Goal: Task Accomplishment & Management: Complete application form

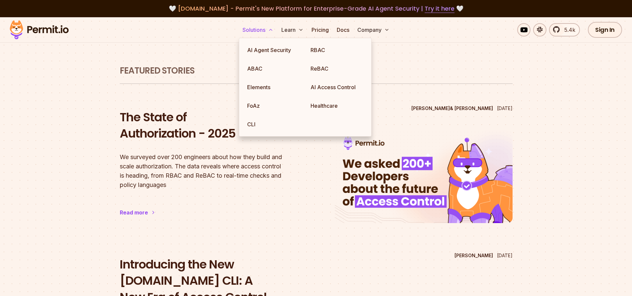
click at [265, 27] on button "Solutions" at bounding box center [258, 29] width 36 height 13
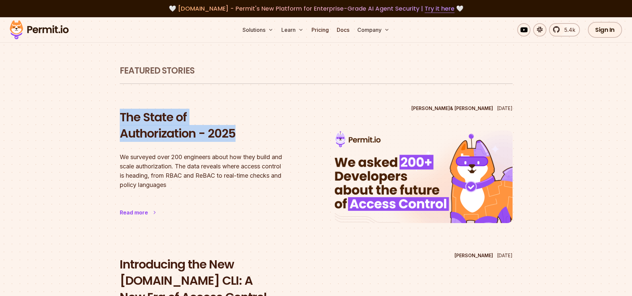
drag, startPoint x: 118, startPoint y: 113, endPoint x: 240, endPoint y: 133, distance: 123.6
click at [240, 133] on section "Featured Stories Daniel Bass & Gabriel L. Manor Apr 14 2025 The State of Author…" at bounding box center [316, 220] width 425 height 407
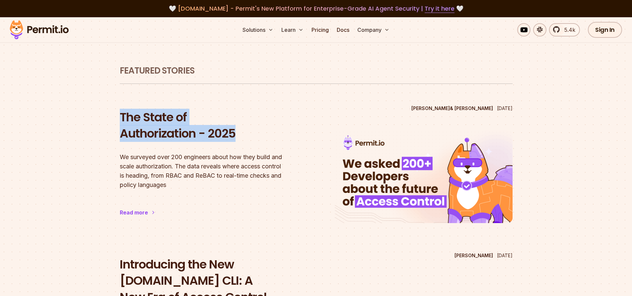
click at [110, 119] on section "Featured Stories Daniel Bass & Gabriel L. Manor Apr 14 2025 The State of Author…" at bounding box center [316, 220] width 425 height 407
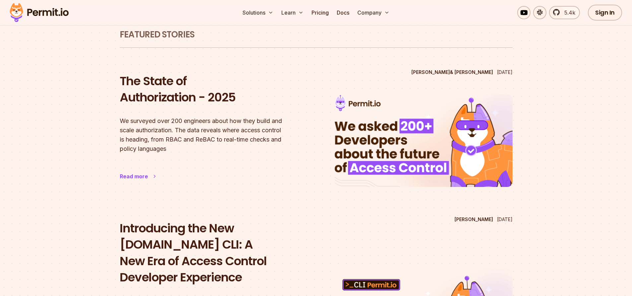
scroll to position [41, 0]
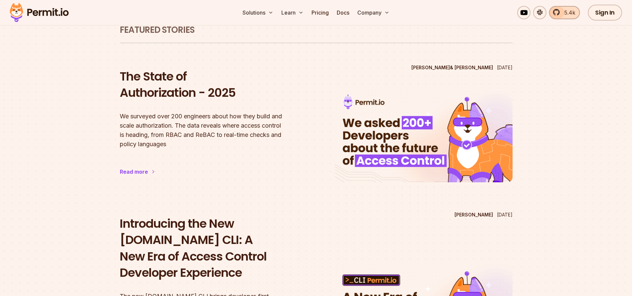
click at [560, 15] on link "5.4k" at bounding box center [564, 12] width 31 height 13
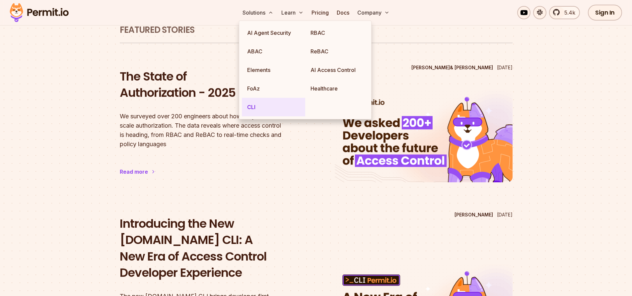
click at [269, 107] on link "CLI" at bounding box center [273, 107] width 63 height 19
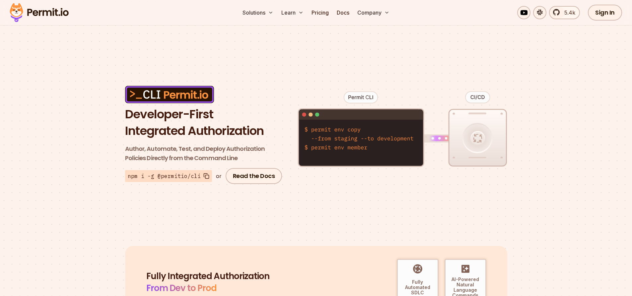
scroll to position [24, 0]
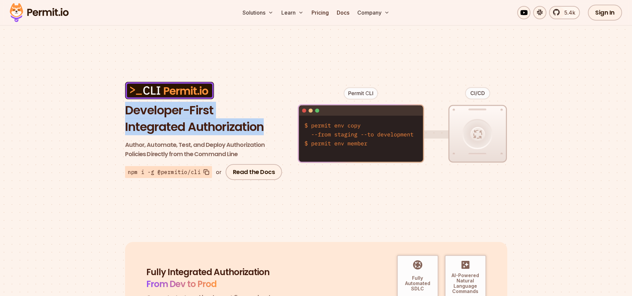
drag, startPoint x: 122, startPoint y: 107, endPoint x: 266, endPoint y: 133, distance: 147.0
click at [266, 133] on section "Developer-First Integrated Authorization Author, Automate, Test, and Deploy Aut…" at bounding box center [316, 131] width 632 height 158
click at [266, 133] on h1 "Developer-First Integrated Authorization" at bounding box center [204, 118] width 159 height 33
drag, startPoint x: 264, startPoint y: 133, endPoint x: 127, endPoint y: 118, distance: 137.9
click at [127, 118] on h1 "Developer-First Integrated Authorization" at bounding box center [204, 118] width 159 height 33
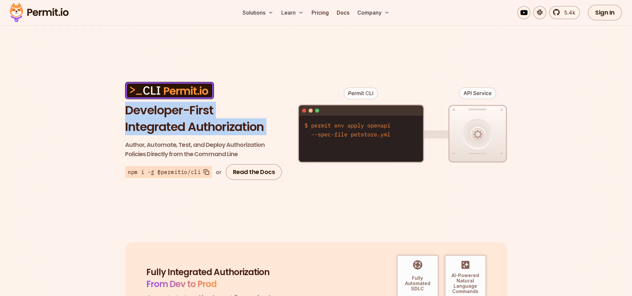
click at [127, 118] on h1 "Developer-First Integrated Authorization" at bounding box center [204, 118] width 159 height 33
drag, startPoint x: 127, startPoint y: 118, endPoint x: 226, endPoint y: 134, distance: 100.5
click at [226, 134] on h1 "Developer-First Integrated Authorization" at bounding box center [204, 118] width 159 height 33
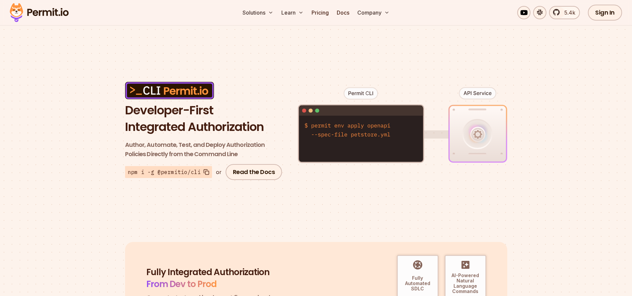
scroll to position [33, 0]
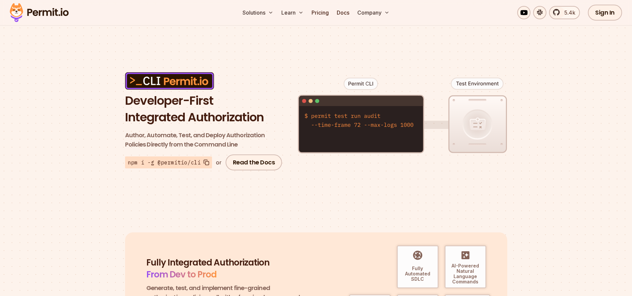
click at [104, 188] on section "Developer-First Integrated Authorization Author, Automate, Test, and Deploy Aut…" at bounding box center [316, 121] width 632 height 158
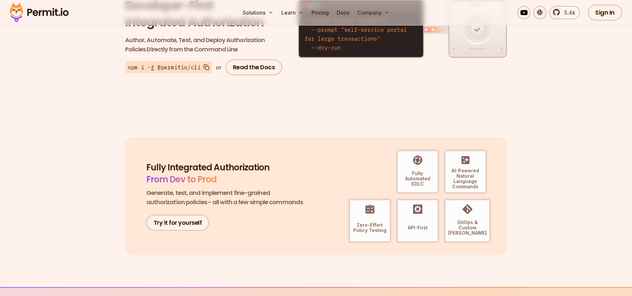
scroll to position [129, 0]
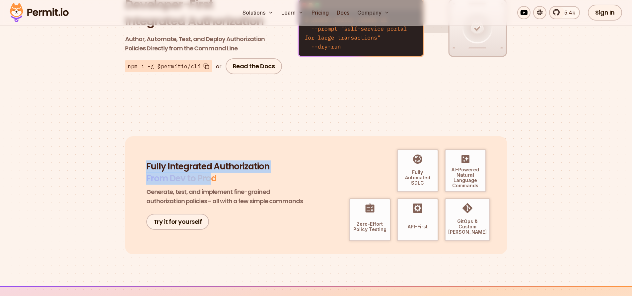
drag, startPoint x: 139, startPoint y: 164, endPoint x: 212, endPoint y: 178, distance: 74.8
click at [212, 178] on div "Fully Integrated Authorization From Dev to Prod Generate, test, and implement f…" at bounding box center [316, 195] width 382 height 118
click at [115, 174] on section "Fully Integrated Authorization From Dev to Prod Generate, test, and implement f…" at bounding box center [316, 195] width 632 height 118
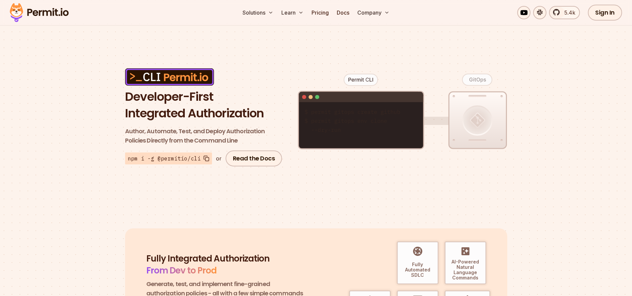
scroll to position [70, 0]
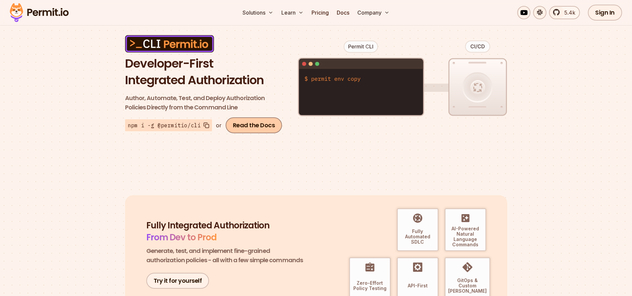
click at [239, 124] on link "Read the Docs" at bounding box center [254, 125] width 57 height 16
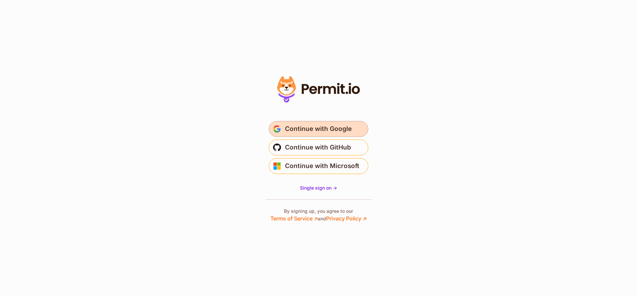
click at [327, 131] on span "Continue with Google" at bounding box center [318, 129] width 67 height 11
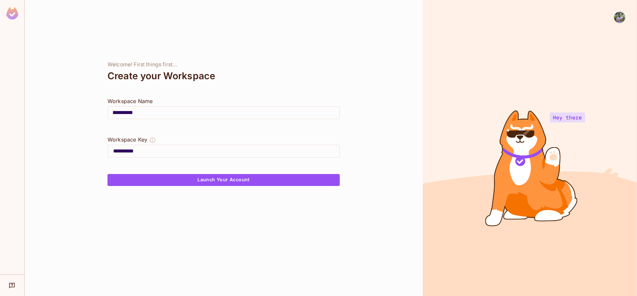
click at [308, 62] on div "Welcome! First things first..." at bounding box center [223, 64] width 232 height 7
drag, startPoint x: 145, startPoint y: 112, endPoint x: 77, endPoint y: 109, distance: 67.4
click at [78, 110] on div "**********" at bounding box center [224, 148] width 398 height 296
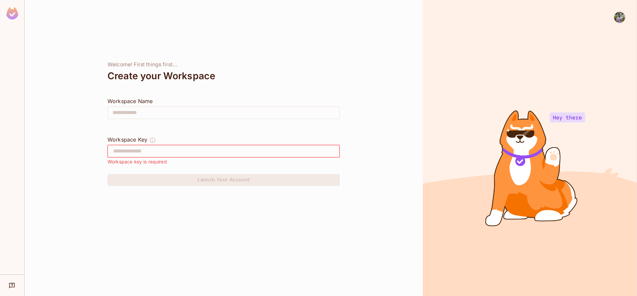
type input "*"
type input "**"
type input "***"
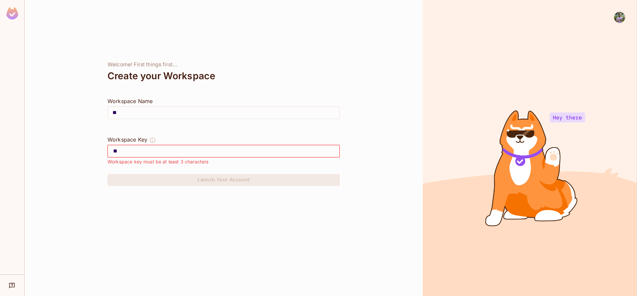
type input "***"
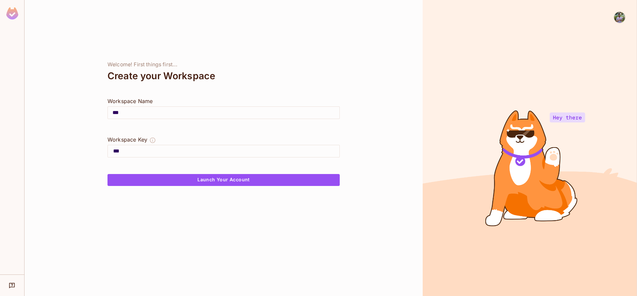
type input "****"
type input "*****"
type input "******"
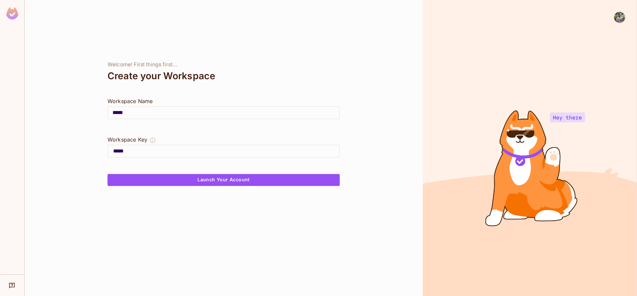
type input "******"
type input "*******"
type input "********"
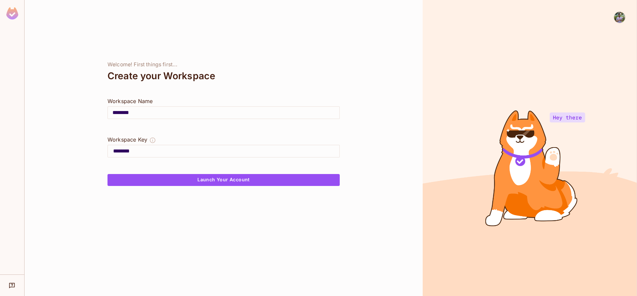
type input "*********"
type input "**********"
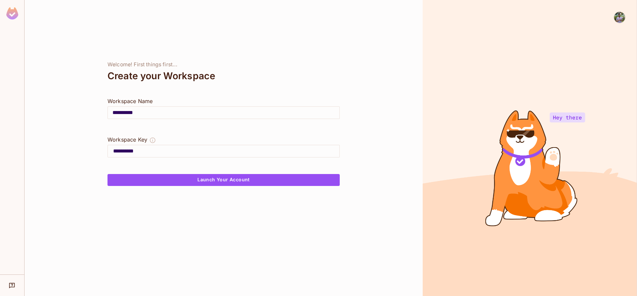
type input "**********"
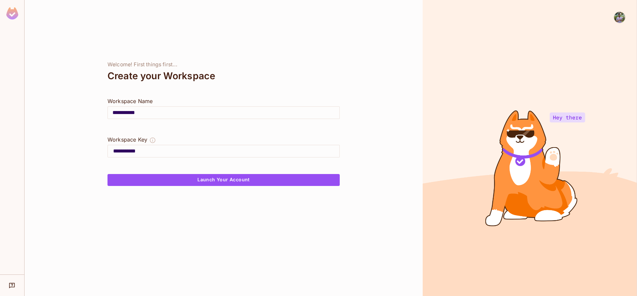
type input "**********"
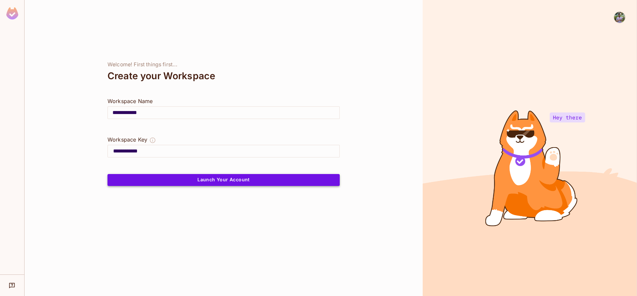
type input "**********"
click at [222, 178] on button "Launch Your Account" at bounding box center [223, 180] width 232 height 12
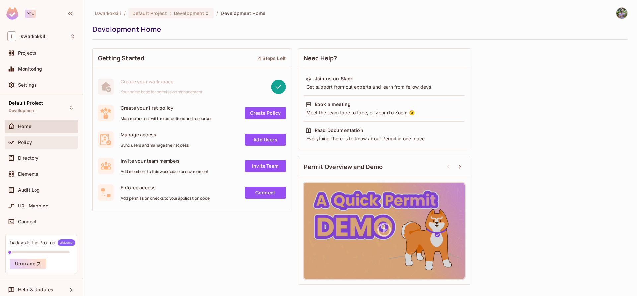
click at [42, 144] on div "Policy" at bounding box center [46, 142] width 57 height 5
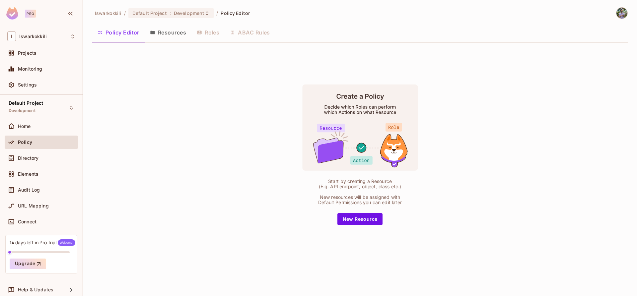
click at [42, 241] on div "14 days left in Pro Trial Welcome!" at bounding box center [43, 243] width 66 height 7
click at [53, 242] on div "14 days left in Pro Trial Welcome!" at bounding box center [43, 243] width 66 height 7
click at [66, 246] on div "14 days left in Pro Trial Welcome! Upgrade" at bounding box center [41, 254] width 72 height 38
click at [68, 242] on span "Welcome!" at bounding box center [67, 243] width 18 height 7
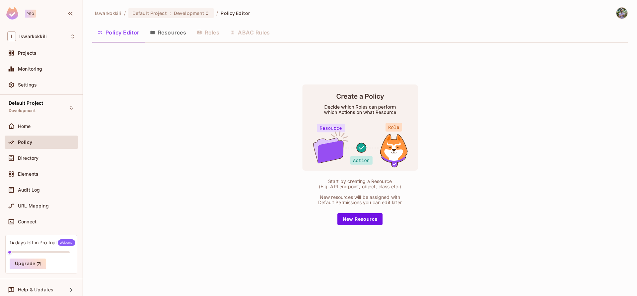
click at [12, 240] on div "14 days left in Pro Trial Welcome!" at bounding box center [43, 243] width 66 height 7
drag, startPoint x: 25, startPoint y: 241, endPoint x: 62, endPoint y: 244, distance: 36.6
click at [62, 244] on div "14 days left in Pro Trial Welcome!" at bounding box center [43, 243] width 66 height 7
click at [60, 243] on span "Welcome!" at bounding box center [67, 243] width 18 height 7
click at [26, 15] on div "Pro" at bounding box center [30, 14] width 11 height 8
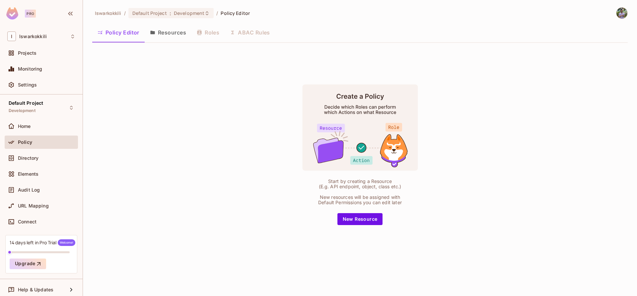
click at [12, 15] on img at bounding box center [12, 13] width 12 height 12
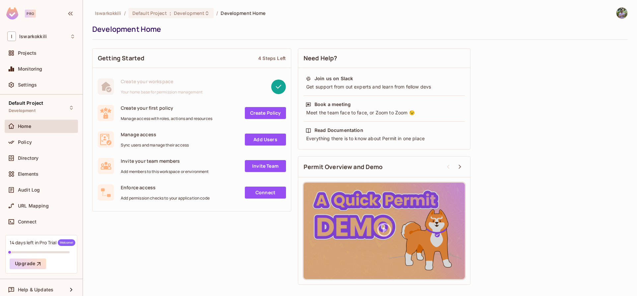
click at [627, 13] on img at bounding box center [621, 13] width 11 height 11
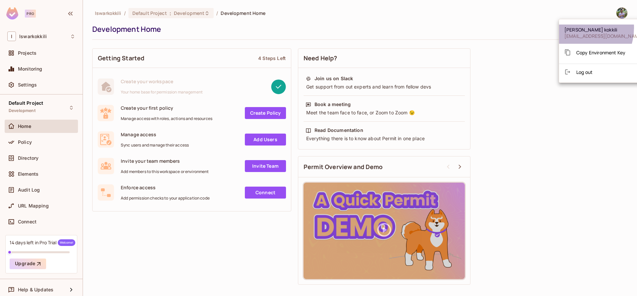
click at [575, 28] on span "ishwar kokkili" at bounding box center [603, 30] width 79 height 6
click at [588, 32] on span "ishwar kokkili" at bounding box center [603, 30] width 79 height 6
click at [35, 50] on div at bounding box center [318, 148] width 637 height 296
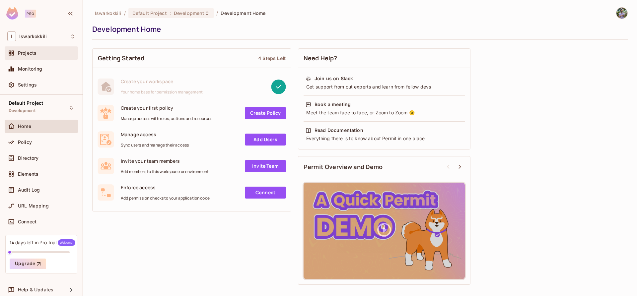
click at [29, 53] on span "Projects" at bounding box center [27, 52] width 19 height 5
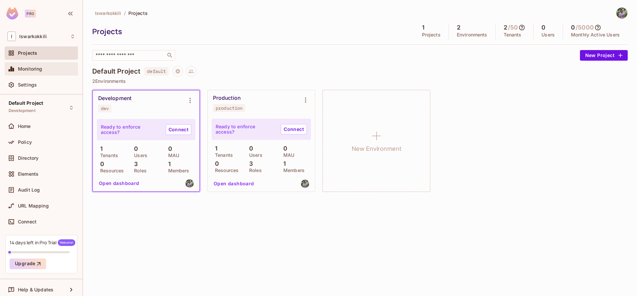
click at [28, 66] on span "Monitoring" at bounding box center [30, 68] width 25 height 5
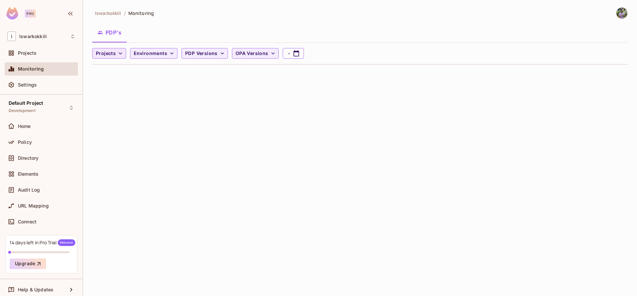
click at [106, 54] on span "Projects" at bounding box center [106, 53] width 20 height 8
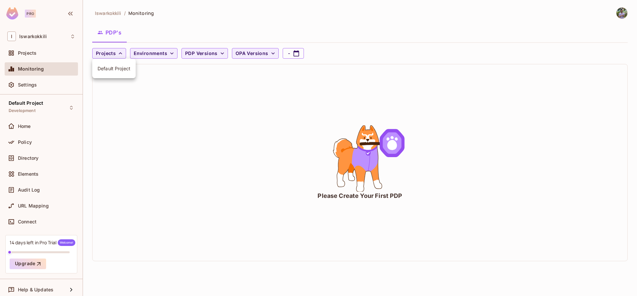
click at [109, 53] on div at bounding box center [318, 148] width 637 height 296
click at [150, 54] on span "Environments" at bounding box center [151, 53] width 34 height 8
click at [215, 50] on div at bounding box center [318, 148] width 637 height 296
click at [248, 58] on button "OPA Versions" at bounding box center [255, 53] width 47 height 11
click at [216, 55] on div at bounding box center [318, 148] width 637 height 296
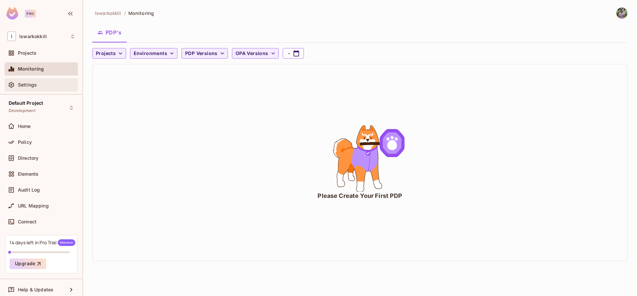
click at [23, 86] on span "Settings" at bounding box center [27, 84] width 19 height 5
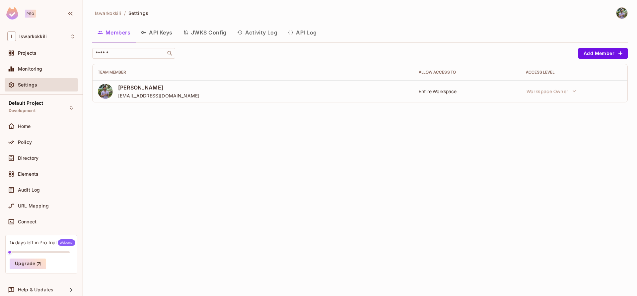
click at [155, 34] on button "API Keys" at bounding box center [157, 32] width 42 height 17
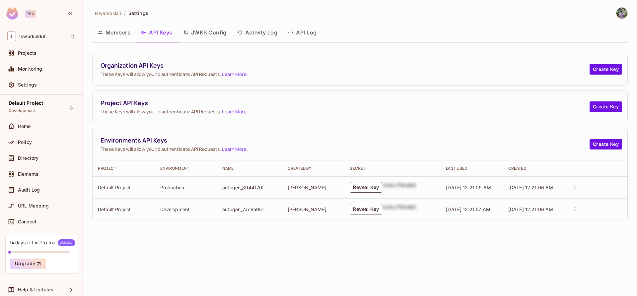
click at [206, 35] on button "JWKS Config" at bounding box center [205, 32] width 54 height 17
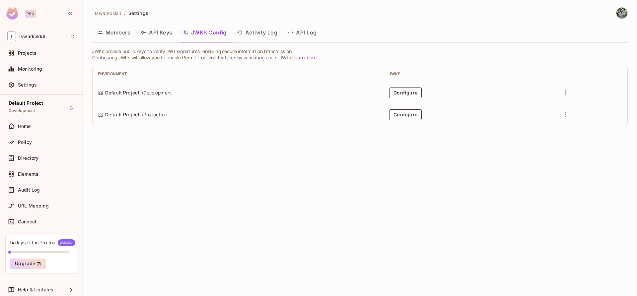
click at [165, 36] on button "API Keys" at bounding box center [157, 32] width 42 height 17
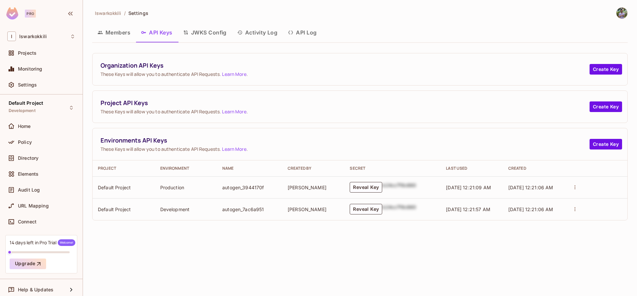
click at [194, 36] on button "JWKS Config" at bounding box center [205, 32] width 54 height 17
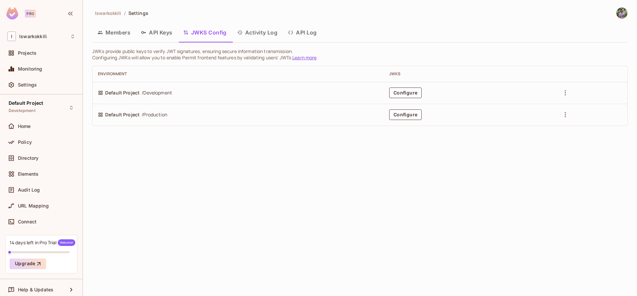
click at [263, 32] on button "Activity Log" at bounding box center [257, 32] width 51 height 17
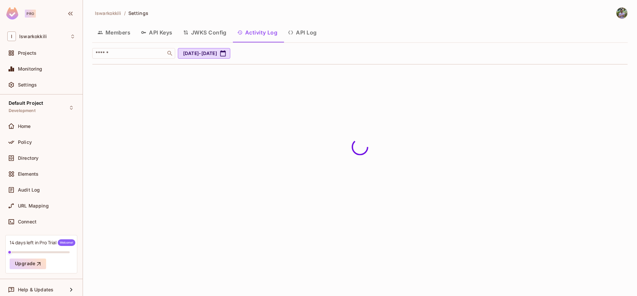
click at [300, 35] on button "API Log" at bounding box center [302, 32] width 39 height 17
click at [165, 34] on button "API Keys" at bounding box center [157, 32] width 42 height 17
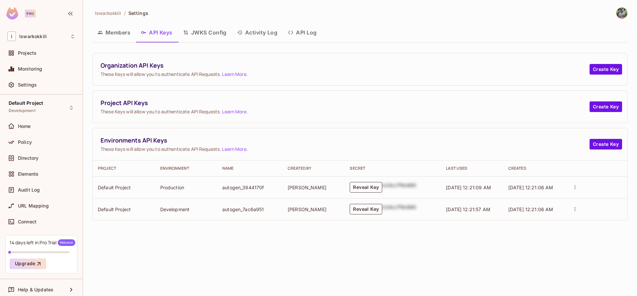
click at [111, 34] on button "Members" at bounding box center [113, 32] width 43 height 17
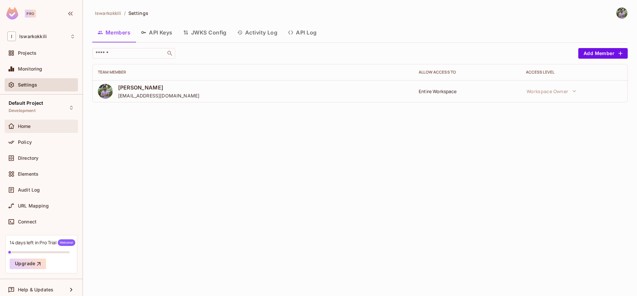
click at [36, 126] on div "Home" at bounding box center [46, 126] width 57 height 5
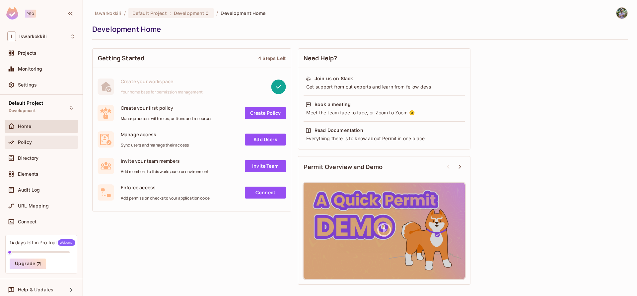
click at [33, 141] on div "Policy" at bounding box center [46, 142] width 57 height 5
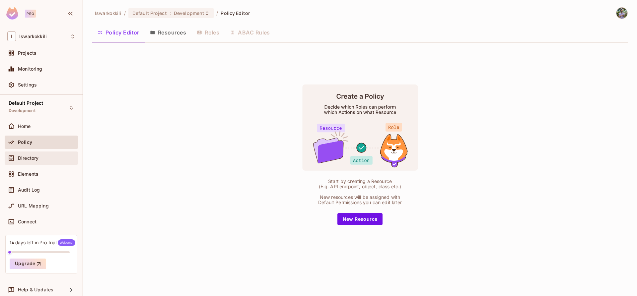
click at [34, 152] on div "Directory" at bounding box center [41, 158] width 73 height 13
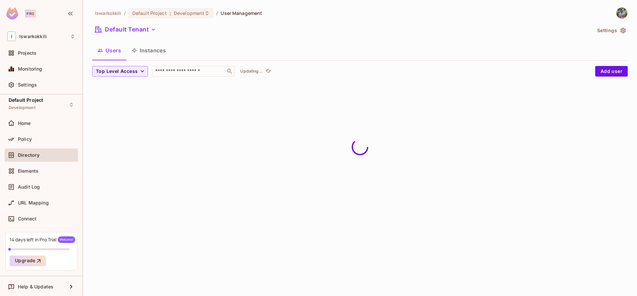
scroll to position [4, 0]
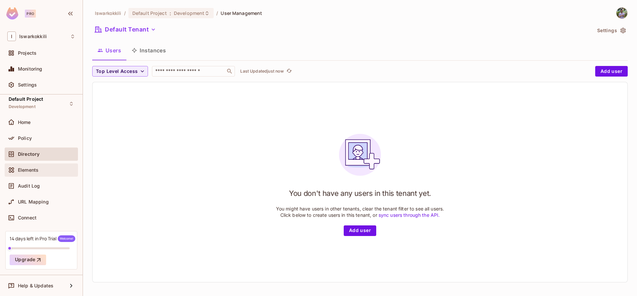
click at [38, 170] on span "Elements" at bounding box center [28, 170] width 21 height 5
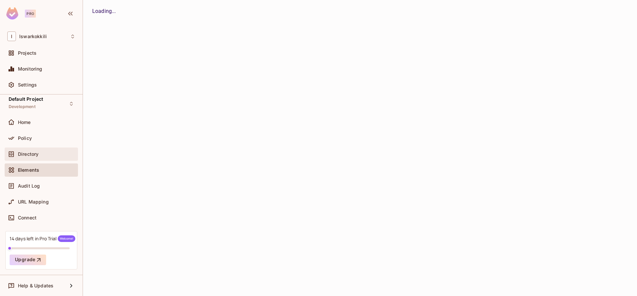
click at [37, 158] on div "Directory" at bounding box center [41, 154] width 68 height 8
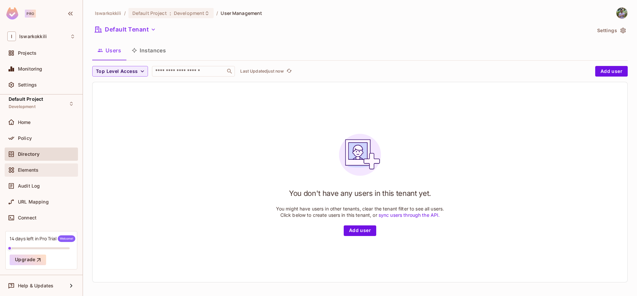
click at [40, 172] on div "Elements" at bounding box center [46, 170] width 57 height 5
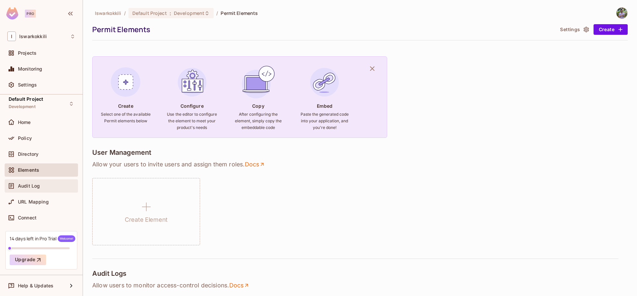
click at [34, 184] on span "Audit Log" at bounding box center [29, 185] width 22 height 5
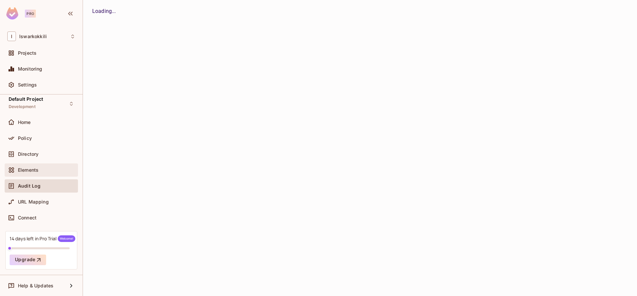
click at [38, 171] on span "Elements" at bounding box center [28, 170] width 21 height 5
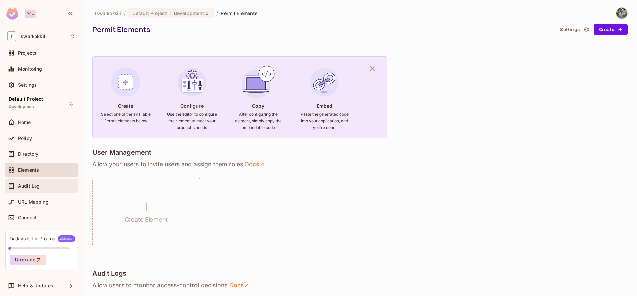
click at [19, 185] on span "Audit Log" at bounding box center [29, 185] width 22 height 5
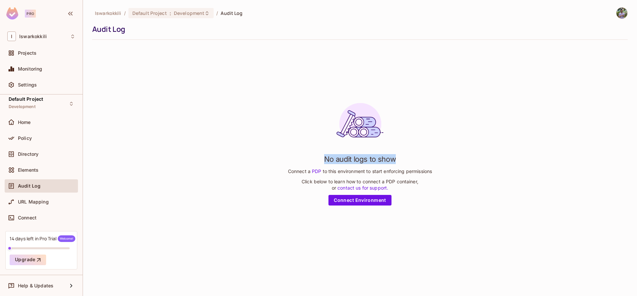
drag, startPoint x: 320, startPoint y: 160, endPoint x: 400, endPoint y: 162, distance: 80.3
click at [400, 162] on div "No audit logs to show Connect a PDP to this environment to start enforcing perm…" at bounding box center [360, 152] width 144 height 108
drag, startPoint x: 394, startPoint y: 161, endPoint x: 323, endPoint y: 159, distance: 71.0
click at [323, 159] on div "No audit logs to show Connect a PDP to this environment to start enforcing perm…" at bounding box center [360, 152] width 144 height 108
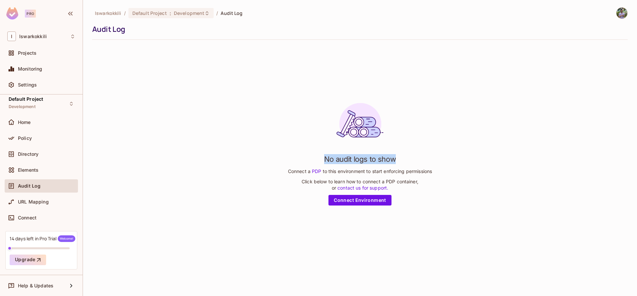
click at [322, 159] on div "No audit logs to show Connect a PDP to this environment to start enforcing perm…" at bounding box center [360, 152] width 144 height 108
click at [36, 202] on span "URL Mapping" at bounding box center [33, 201] width 31 height 5
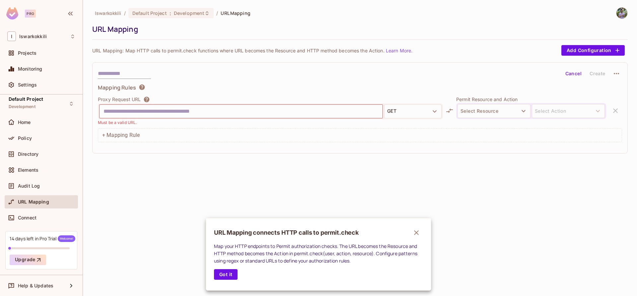
click at [32, 217] on div at bounding box center [318, 148] width 637 height 296
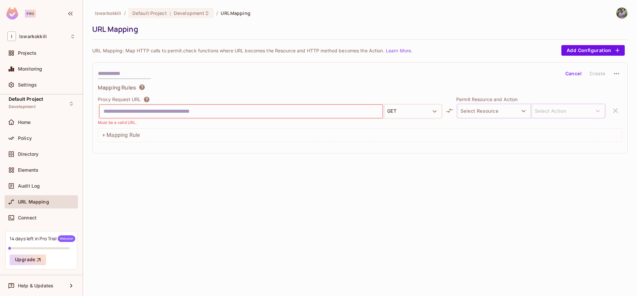
click at [32, 217] on span "Connect" at bounding box center [27, 217] width 19 height 5
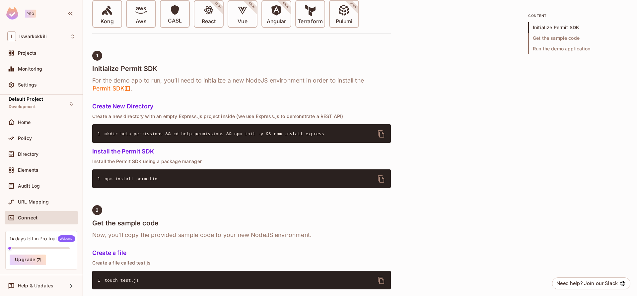
scroll to position [258, 0]
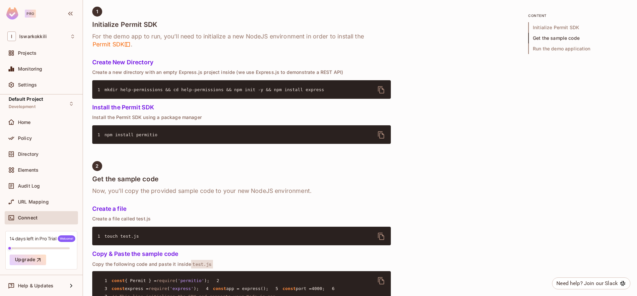
drag, startPoint x: 102, startPoint y: 138, endPoint x: 166, endPoint y: 137, distance: 64.0
click at [166, 137] on pre "1 npm install permitio" at bounding box center [241, 134] width 299 height 19
drag, startPoint x: 161, startPoint y: 135, endPoint x: 102, endPoint y: 135, distance: 59.0
click at [103, 135] on pre "1 npm install permitio" at bounding box center [241, 134] width 299 height 19
click at [102, 135] on span "1" at bounding box center [101, 135] width 7 height 7
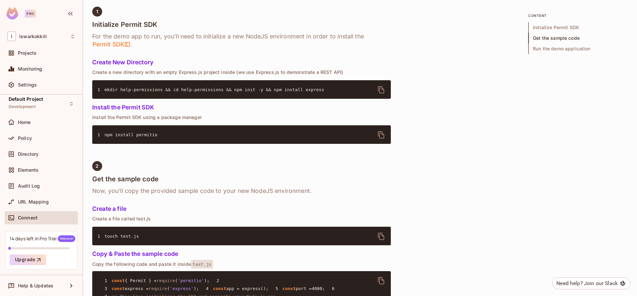
click at [105, 135] on span "npm install permitio" at bounding box center [130, 134] width 53 height 5
drag, startPoint x: 104, startPoint y: 136, endPoint x: 172, endPoint y: 139, distance: 68.1
click at [172, 139] on pre "1 npm install permitio" at bounding box center [241, 134] width 299 height 19
click at [169, 140] on pre "1 npm install permitio" at bounding box center [241, 134] width 299 height 19
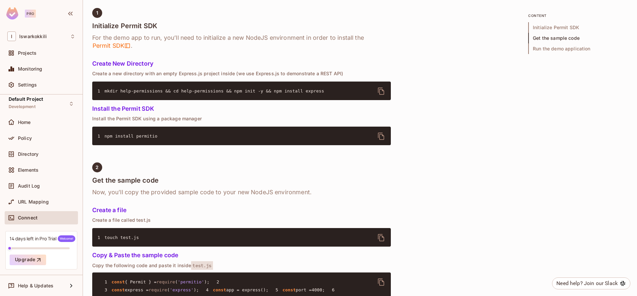
scroll to position [347, 0]
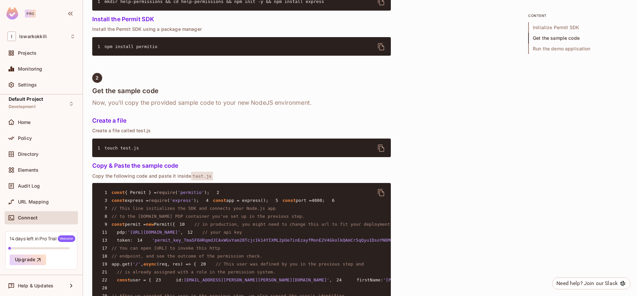
drag, startPoint x: 104, startPoint y: 151, endPoint x: 144, endPoint y: 151, distance: 40.1
click at [144, 151] on pre "1 touch test.js" at bounding box center [241, 148] width 299 height 19
drag, startPoint x: 144, startPoint y: 151, endPoint x: 108, endPoint y: 150, distance: 35.8
click at [108, 150] on pre "1 touch test.js" at bounding box center [241, 148] width 299 height 19
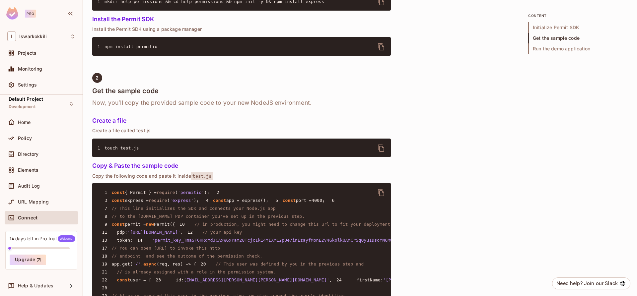
click at [132, 148] on span "touch test.js" at bounding box center [121, 148] width 34 height 5
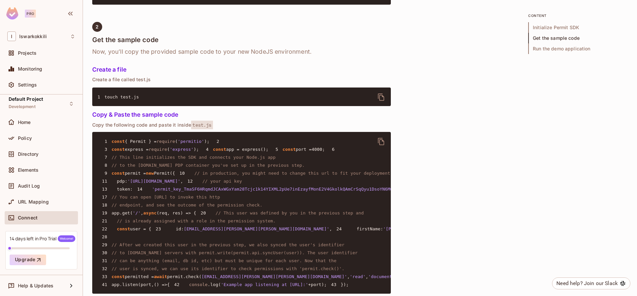
scroll to position [401, 0]
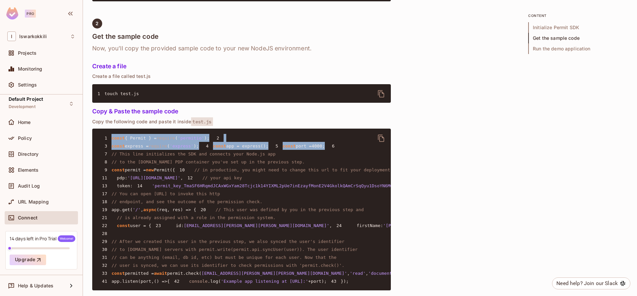
drag, startPoint x: 120, startPoint y: 142, endPoint x: 169, endPoint y: 173, distance: 57.9
click at [169, 173] on pre "1 const { Permit } = require ( 'permitio' ); 2 3 const express = require ( 'exp…" at bounding box center [241, 210] width 299 height 162
drag, startPoint x: 168, startPoint y: 172, endPoint x: 118, endPoint y: 137, distance: 61.1
click at [118, 137] on pre "1 const { Permit } = require ( 'permitio' ); 2 3 const express = require ( 'exp…" at bounding box center [241, 210] width 299 height 162
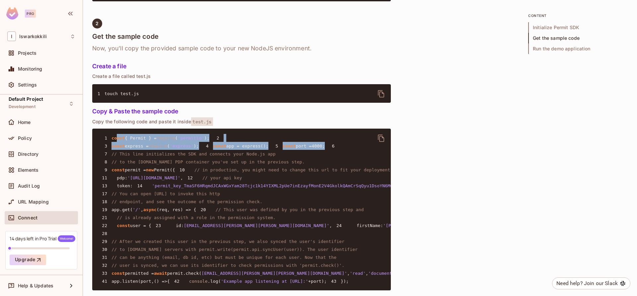
click at [193, 165] on pre "1 const { Permit } = require ( 'permitio' ); 2 3 const express = require ( 'exp…" at bounding box center [241, 210] width 299 height 162
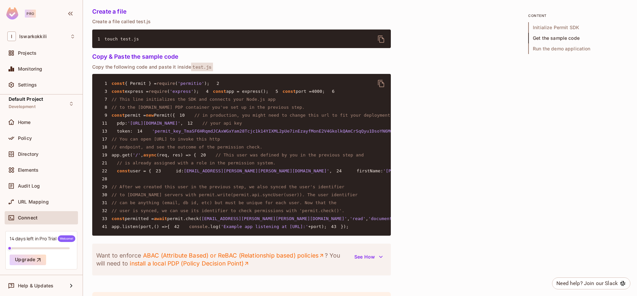
scroll to position [458, 0]
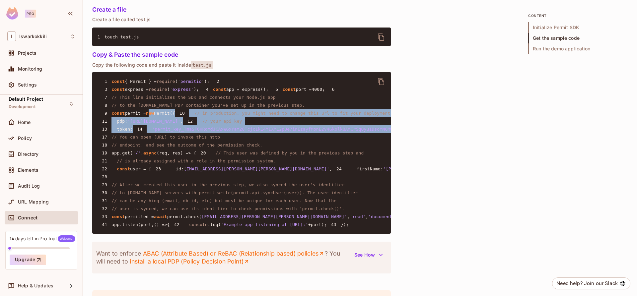
drag, startPoint x: 153, startPoint y: 145, endPoint x: 158, endPoint y: 191, distance: 47.0
click at [158, 191] on pre "1 const { Permit } = require ( 'permitio' ); 2 3 const express = require ( 'exp…" at bounding box center [241, 153] width 299 height 162
click at [158, 192] on pre "1 const { Permit } = require ( 'permitio' ); 2 3 const express = require ( 'exp…" at bounding box center [241, 153] width 299 height 162
drag, startPoint x: 139, startPoint y: 191, endPoint x: 114, endPoint y: 143, distance: 54.4
click at [114, 143] on pre "1 const { Permit } = require ( 'permitio' ); 2 3 const express = require ( 'exp…" at bounding box center [241, 153] width 299 height 162
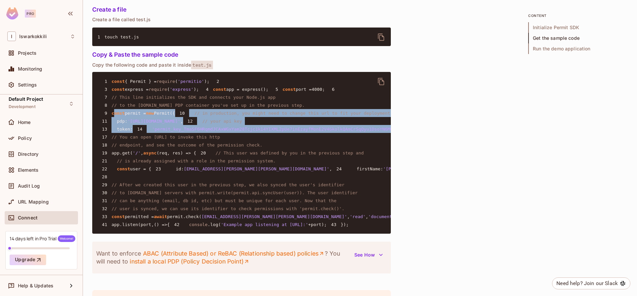
click at [199, 146] on pre "1 const { Permit } = require ( 'permitio' ); 2 3 const express = require ( 'exp…" at bounding box center [241, 153] width 299 height 162
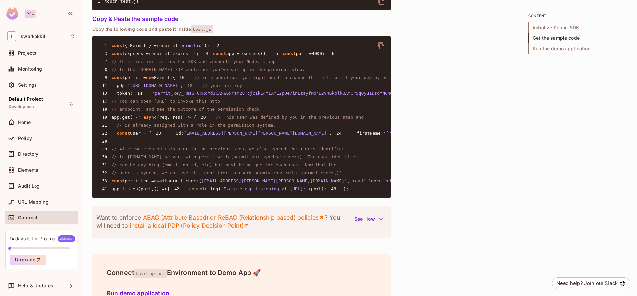
scroll to position [585, 0]
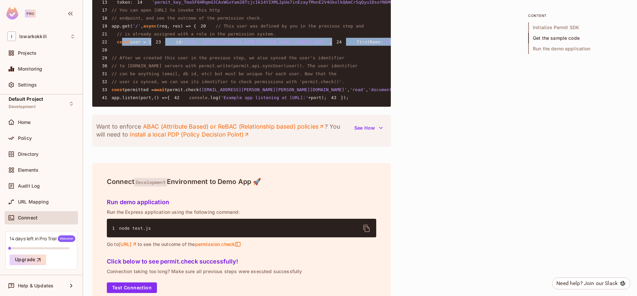
drag, startPoint x: 122, startPoint y: 124, endPoint x: 142, endPoint y: 163, distance: 43.3
click at [142, 100] on code "1 const { Permit } = require ( 'permitio' ); 2 3 const express = require ( 'exp…" at bounding box center [588, 26] width 980 height 148
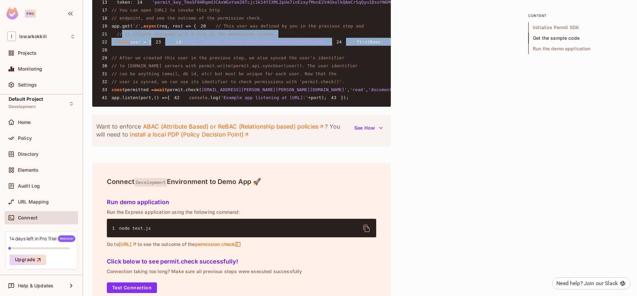
drag, startPoint x: 148, startPoint y: 162, endPoint x: 121, endPoint y: 116, distance: 53.4
click at [121, 107] on pre "1 const { Permit } = require ( 'permitio' ); 2 3 const express = require ( 'exp…" at bounding box center [241, 26] width 299 height 162
click at [119, 107] on pre "1 const { Permit } = require ( 'permitio' ); 2 3 const express = require ( 'exp…" at bounding box center [241, 26] width 299 height 162
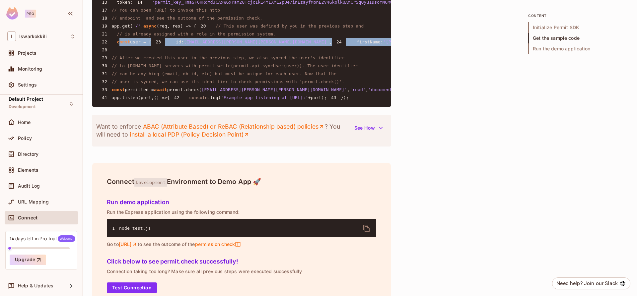
drag, startPoint x: 128, startPoint y: 128, endPoint x: 167, endPoint y: 164, distance: 52.1
click at [167, 100] on code "1 const { Permit } = require ( 'permitio' ); 2 3 const express = require ( 'exp…" at bounding box center [588, 26] width 980 height 148
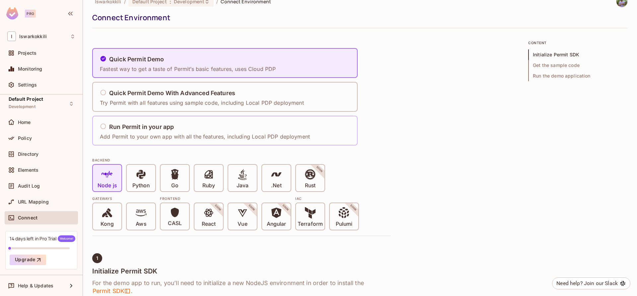
scroll to position [0, 0]
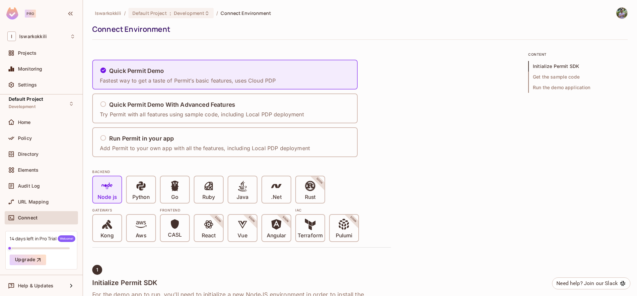
click at [617, 12] on img at bounding box center [621, 13] width 11 height 11
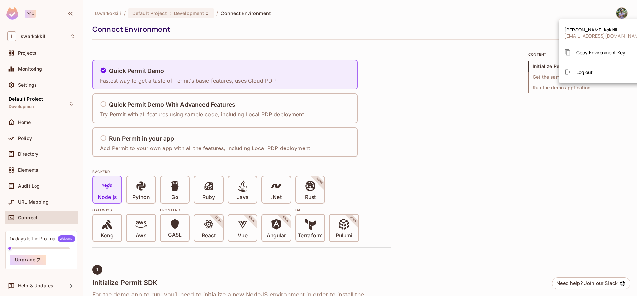
click at [617, 12] on div at bounding box center [318, 148] width 637 height 296
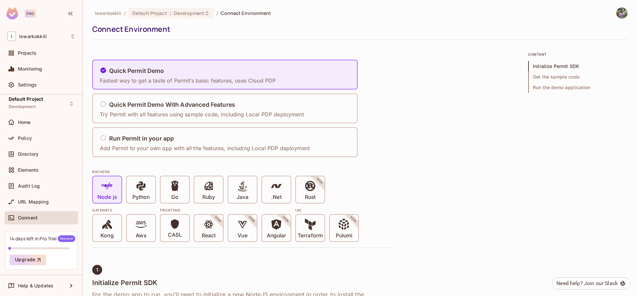
click at [617, 12] on img at bounding box center [621, 13] width 11 height 11
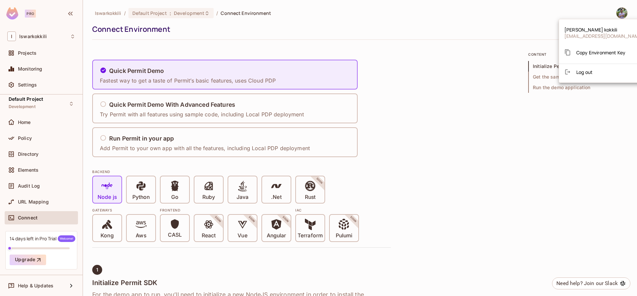
click at [590, 34] on span "ishwarkokkili@gmail.com" at bounding box center [603, 36] width 79 height 6
click at [613, 14] on div at bounding box center [318, 148] width 637 height 296
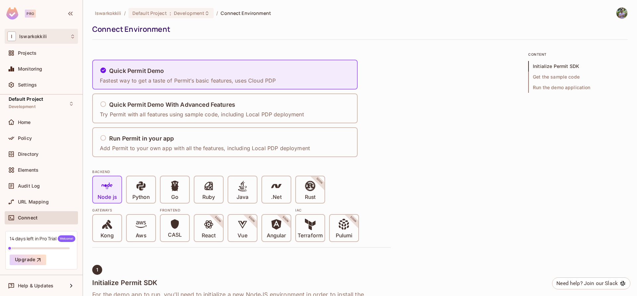
click at [54, 36] on div "I Iswarkokkili" at bounding box center [41, 37] width 68 height 10
click at [51, 36] on div at bounding box center [318, 148] width 637 height 296
click at [74, 7] on div "Pro" at bounding box center [41, 14] width 83 height 29
click at [71, 11] on icon "button" at bounding box center [70, 14] width 8 height 8
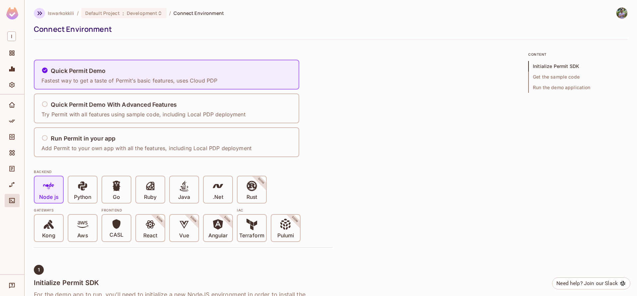
click at [42, 13] on icon "button" at bounding box center [40, 13] width 8 height 8
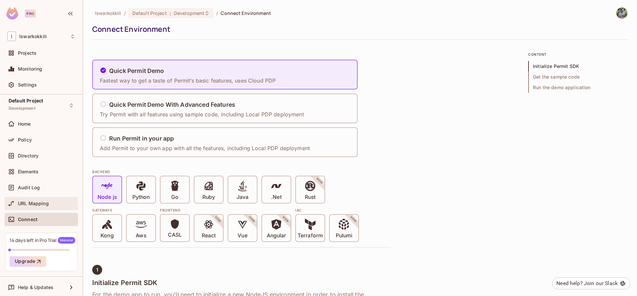
scroll to position [4, 0]
click at [38, 258] on icon "button" at bounding box center [39, 260] width 4 height 4
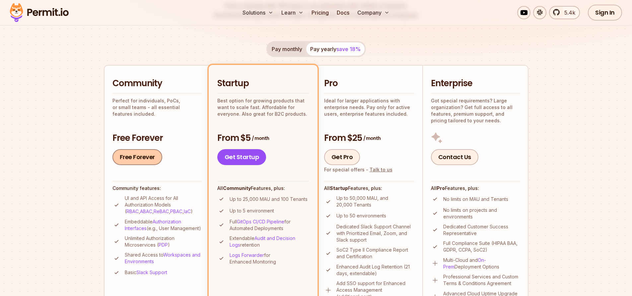
click at [146, 157] on link "Free Forever" at bounding box center [137, 157] width 50 height 16
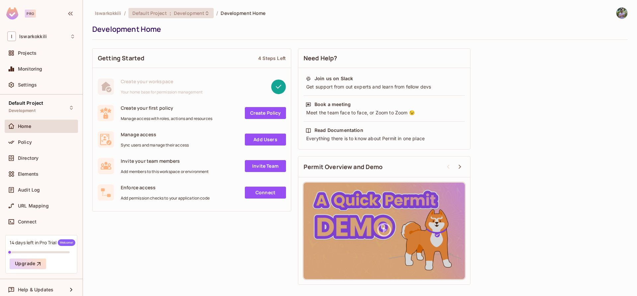
click at [182, 13] on span "Development" at bounding box center [189, 13] width 31 height 6
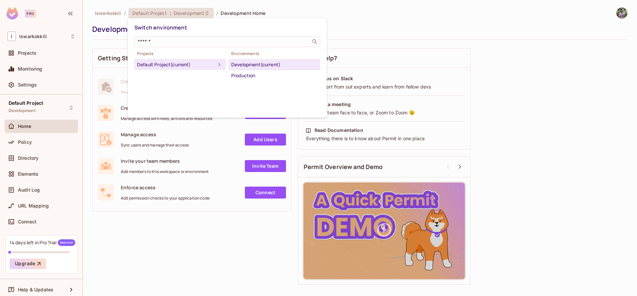
click at [182, 13] on div at bounding box center [318, 148] width 637 height 296
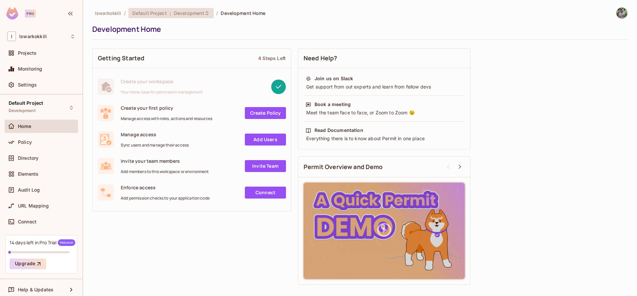
click at [182, 13] on span "Development" at bounding box center [189, 13] width 31 height 6
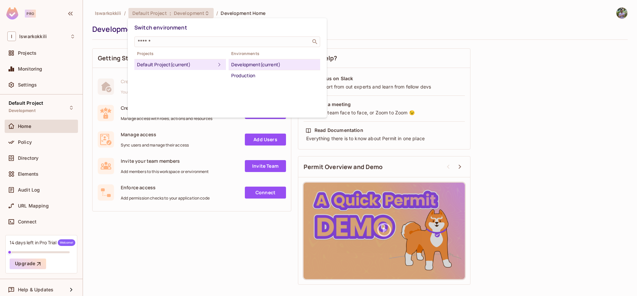
click at [182, 13] on div at bounding box center [318, 148] width 637 height 296
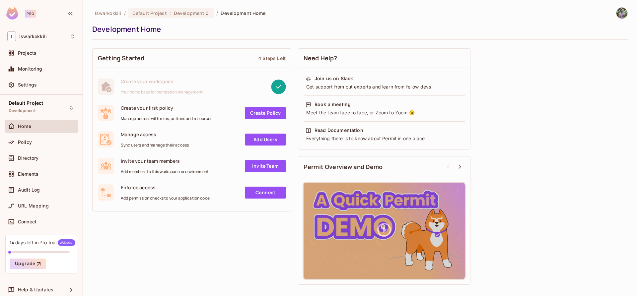
click at [230, 12] on span "Development Home" at bounding box center [243, 13] width 45 height 6
click at [43, 144] on div "Policy" at bounding box center [46, 142] width 57 height 5
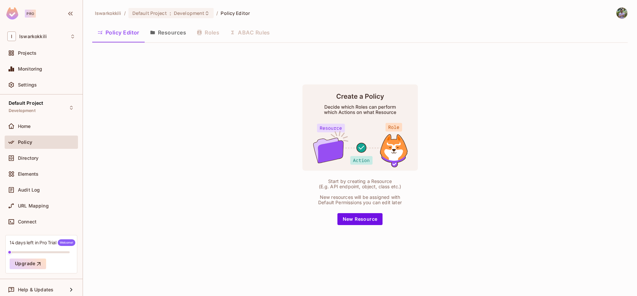
click at [160, 39] on button "Resources" at bounding box center [168, 32] width 47 height 17
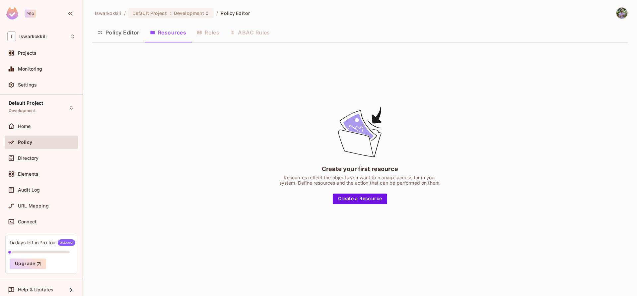
click at [125, 33] on button "Policy Editor" at bounding box center [118, 32] width 52 height 17
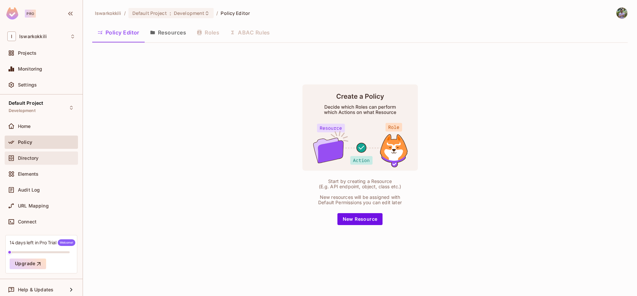
click at [31, 158] on span "Directory" at bounding box center [28, 158] width 21 height 5
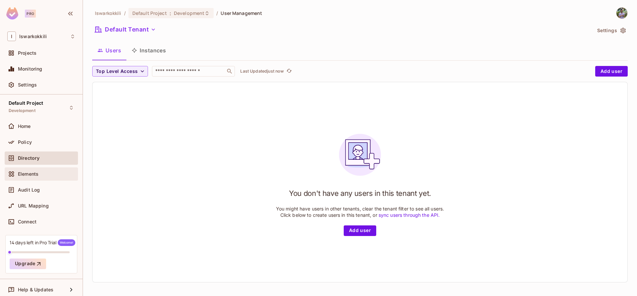
click at [31, 175] on span "Elements" at bounding box center [28, 174] width 21 height 5
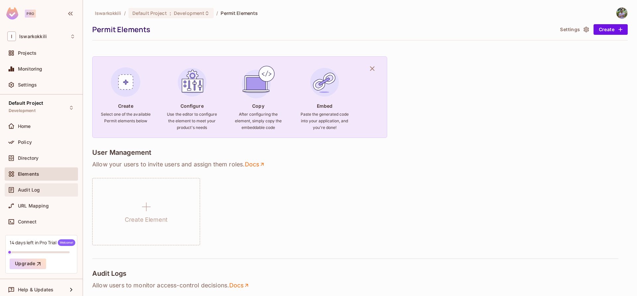
click at [33, 190] on span "Audit Log" at bounding box center [29, 189] width 22 height 5
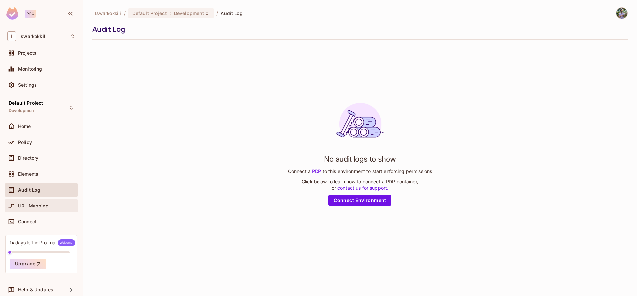
click at [33, 205] on span "URL Mapping" at bounding box center [33, 205] width 31 height 5
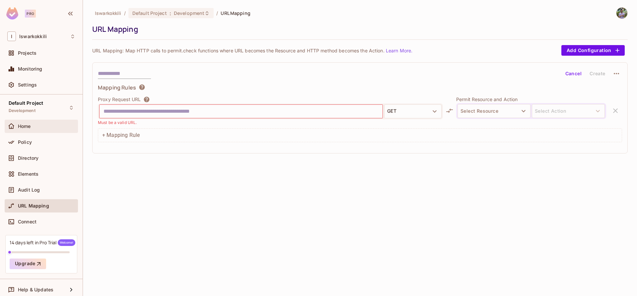
click at [23, 124] on span "Home" at bounding box center [24, 126] width 13 height 5
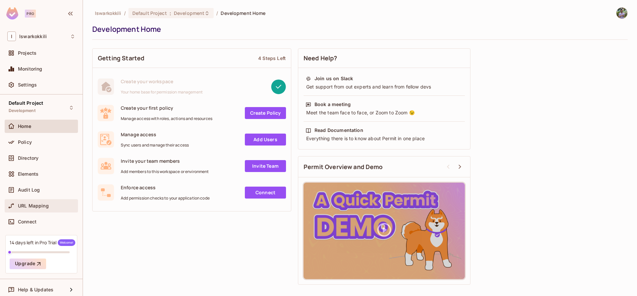
click at [32, 209] on div "URL Mapping" at bounding box center [41, 206] width 68 height 8
